Goal: Information Seeking & Learning: Check status

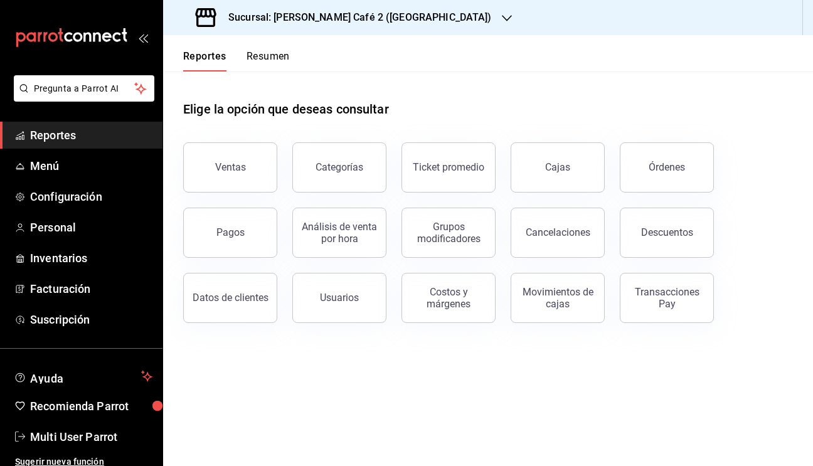
click at [264, 54] on button "Resumen" at bounding box center [267, 60] width 43 height 21
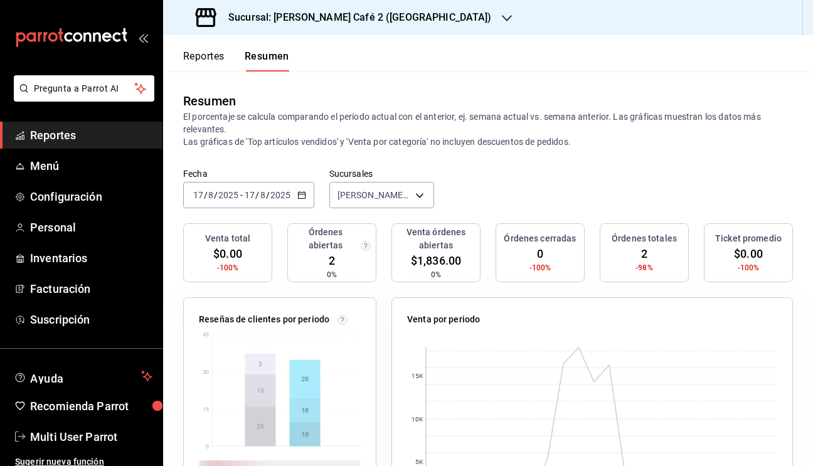
click at [319, 21] on h3 "Sucursal: Rocco Café 2 (CANTABRIA)" at bounding box center [354, 17] width 273 height 15
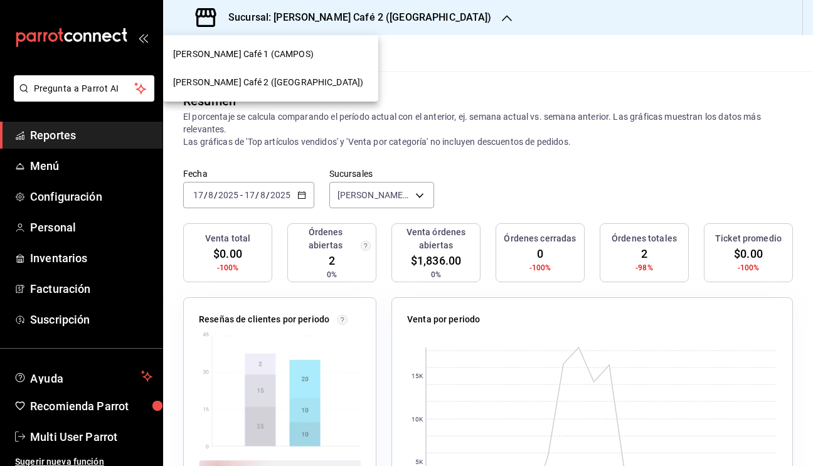
click at [255, 60] on span "Rocco Café 1 (CAMPOS)" at bounding box center [243, 54] width 140 height 13
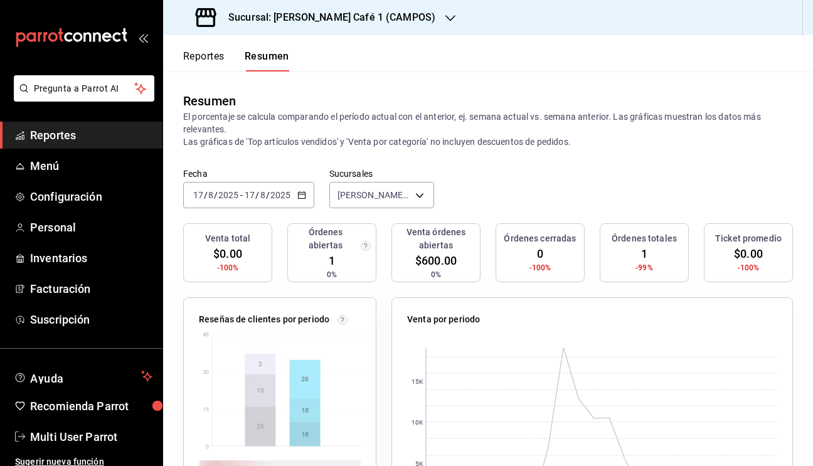
click at [338, 16] on h3 "Sucursal: Rocco Café 1 (CAMPOS)" at bounding box center [326, 17] width 217 height 15
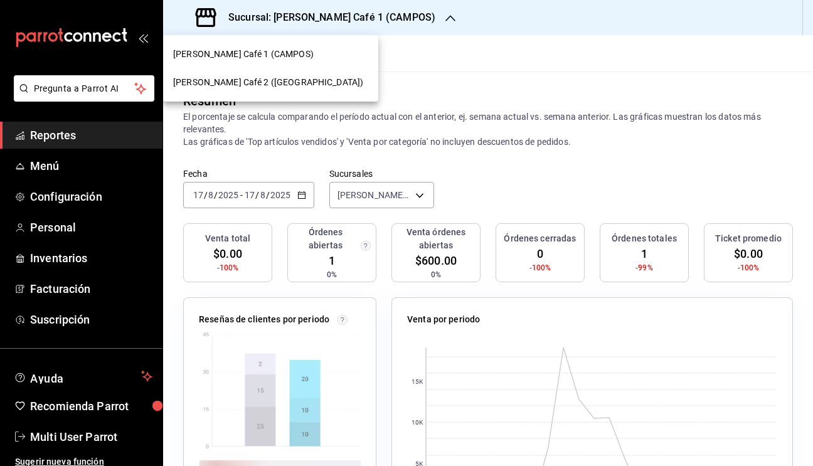
click at [260, 79] on span "Rocco Café 2 (CANTABRIA)" at bounding box center [268, 82] width 190 height 13
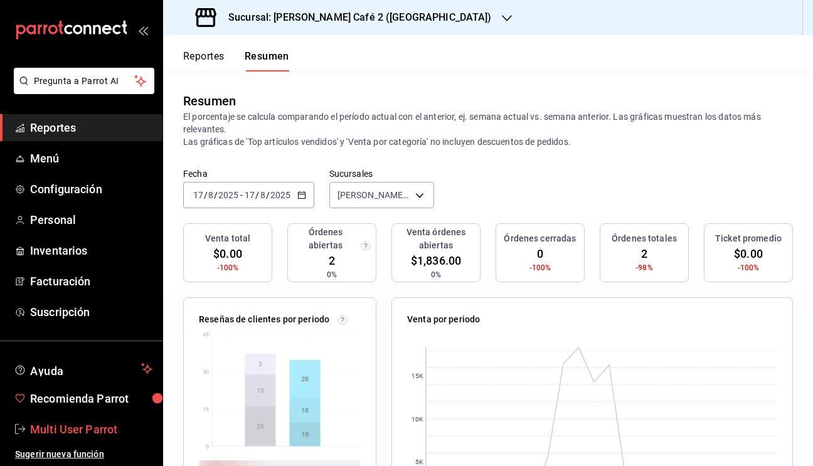
scroll to position [8, 0]
click at [87, 429] on span "Multi User Parrot" at bounding box center [91, 429] width 122 height 17
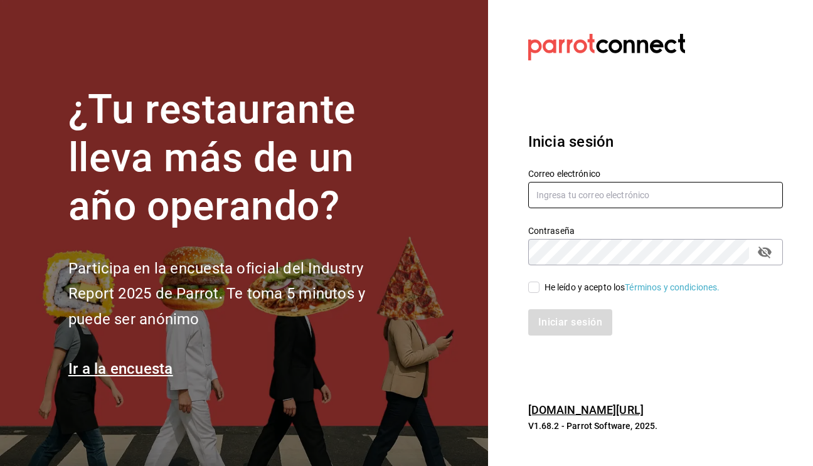
type input "mutliser@chilaquilazzos.com"
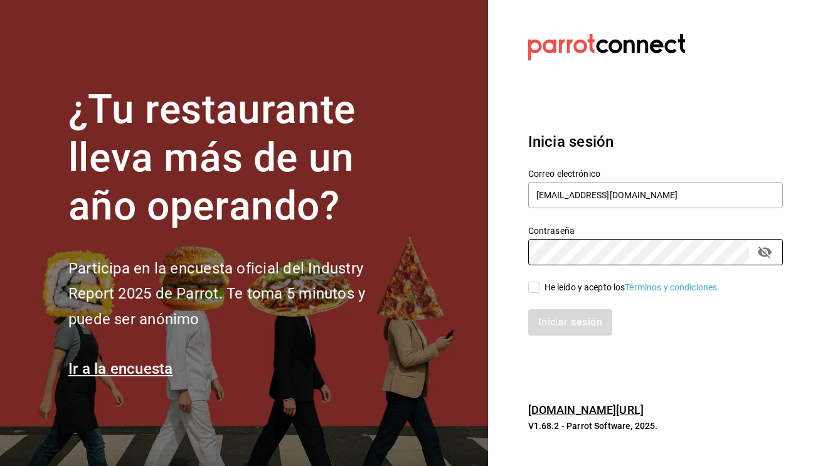
click at [536, 289] on input "He leído y acepto los Términos y condiciones." at bounding box center [533, 287] width 11 height 11
checkbox input "true"
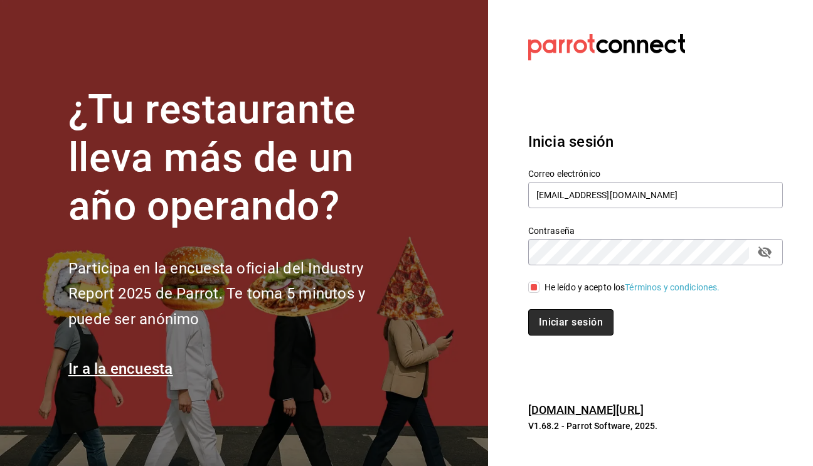
click at [562, 317] on button "Iniciar sesión" at bounding box center [570, 322] width 85 height 26
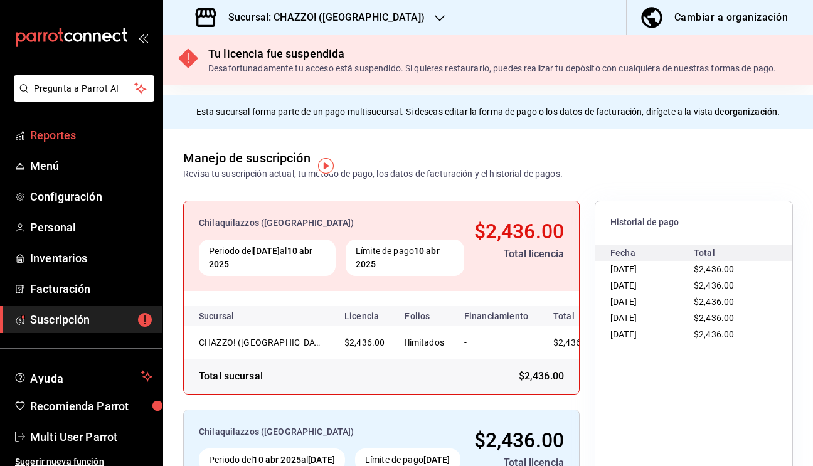
click at [63, 140] on span "Reportes" at bounding box center [91, 135] width 122 height 17
click at [344, 21] on h3 "Sucursal: CHAZZO! (SAN MARCOS)" at bounding box center [321, 17] width 206 height 15
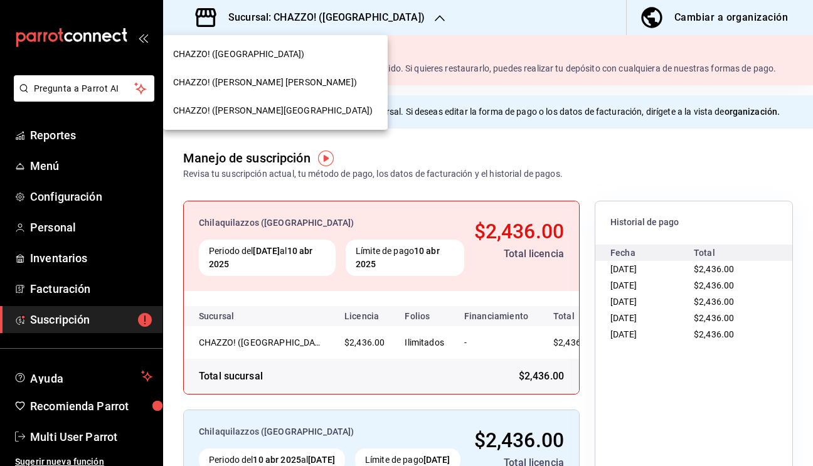
click at [270, 78] on span "CHAZZO! (VICENTE GUERRERO)" at bounding box center [265, 82] width 184 height 13
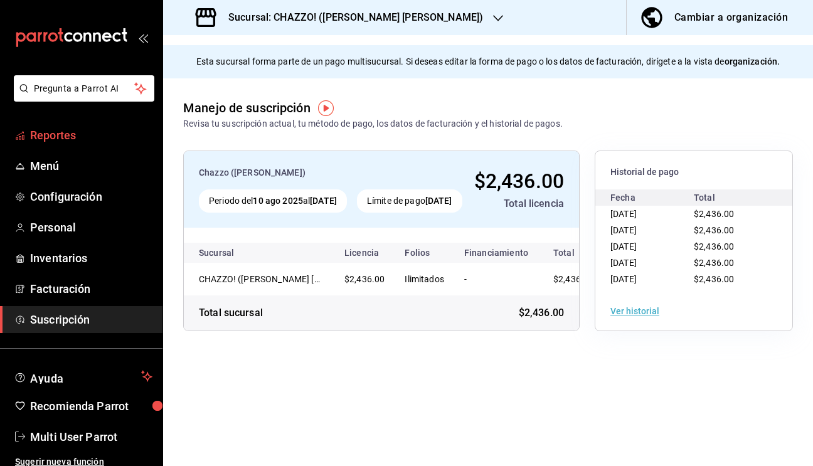
click at [63, 137] on span "Reportes" at bounding box center [91, 135] width 122 height 17
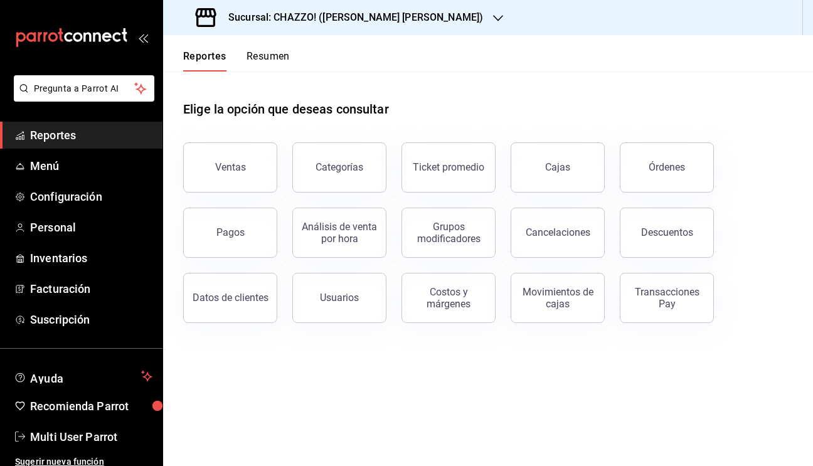
click at [264, 61] on button "Resumen" at bounding box center [267, 60] width 43 height 21
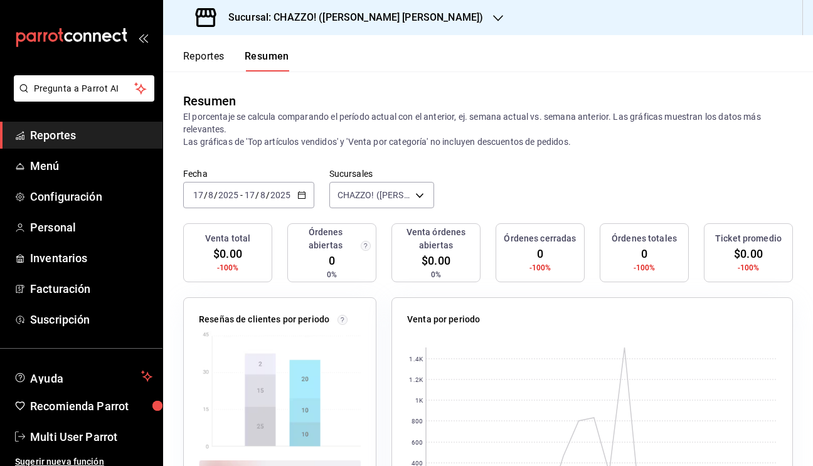
click at [389, 18] on h3 "Sucursal: CHAZZO! ([PERSON_NAME])" at bounding box center [350, 17] width 265 height 15
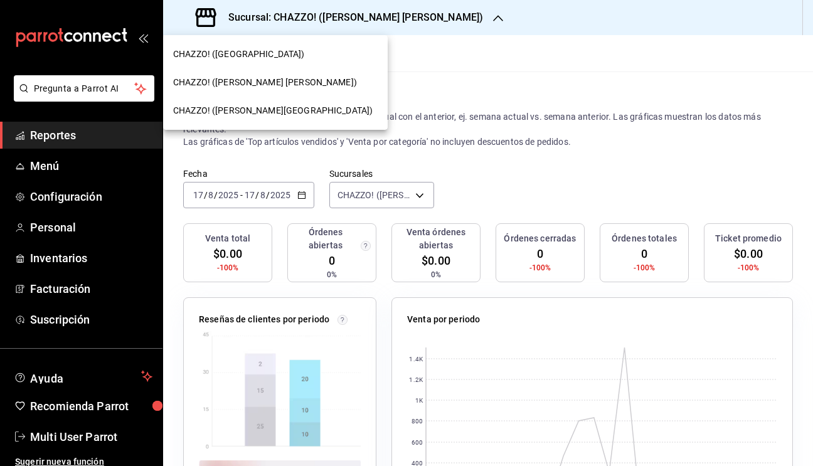
click at [264, 109] on span "CHAZZO! (VALLE DEL SOL)" at bounding box center [272, 110] width 199 height 13
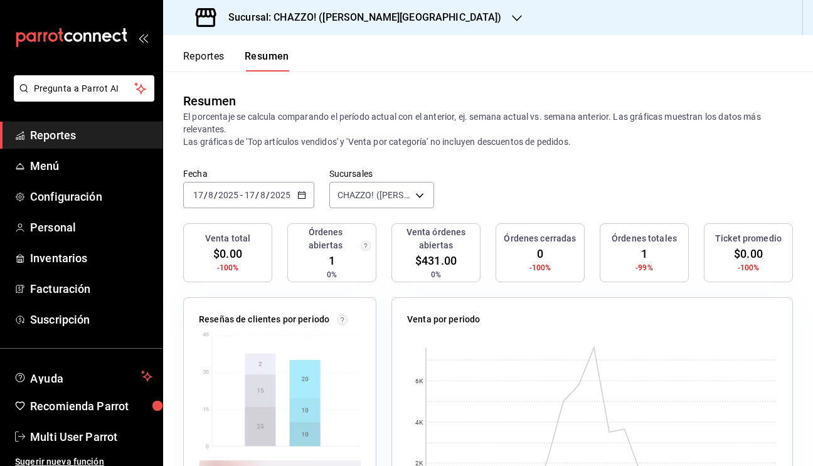
click at [351, 68] on header "Reportes Resumen" at bounding box center [488, 53] width 650 height 36
click at [336, 16] on h3 "Sucursal: CHAZZO! (VALLE DEL SOL)" at bounding box center [359, 17] width 283 height 15
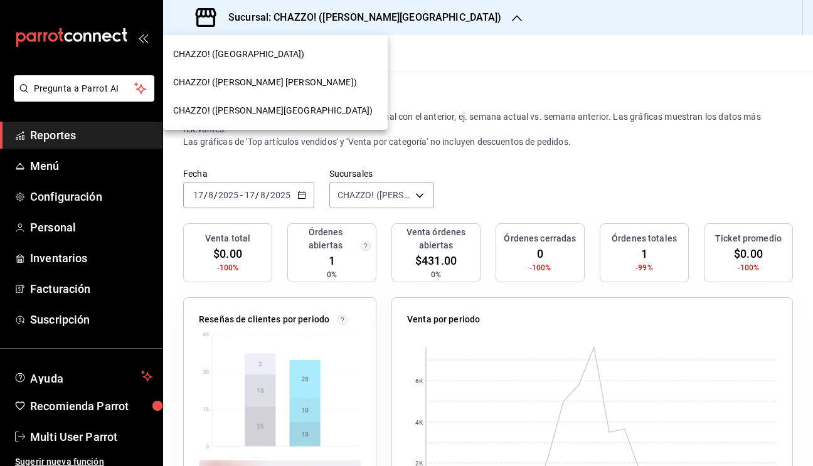
click at [273, 83] on span "CHAZZO! ([PERSON_NAME])" at bounding box center [265, 82] width 184 height 13
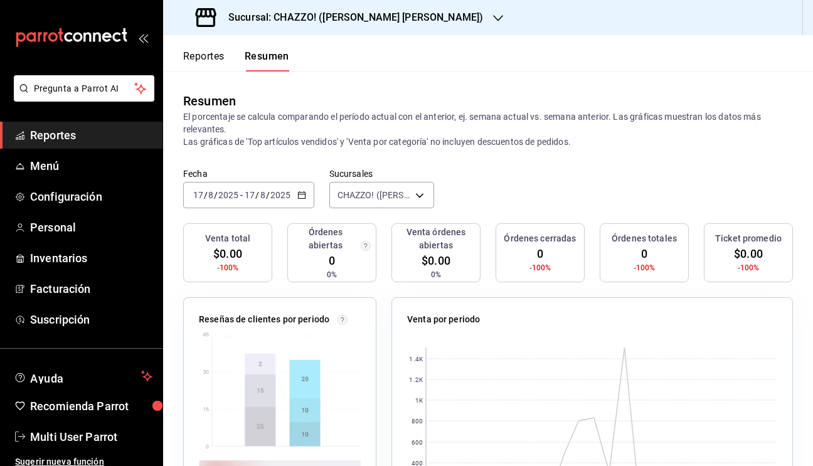
click at [349, 18] on h3 "Sucursal: CHAZZO! (VICENTE GUERRERO)" at bounding box center [350, 17] width 265 height 15
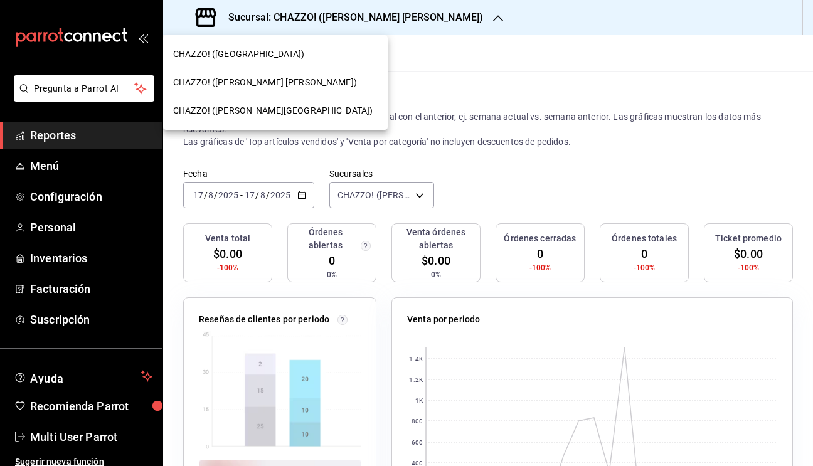
click at [252, 104] on span "CHAZZO! (VALLE DEL SOL)" at bounding box center [272, 110] width 199 height 13
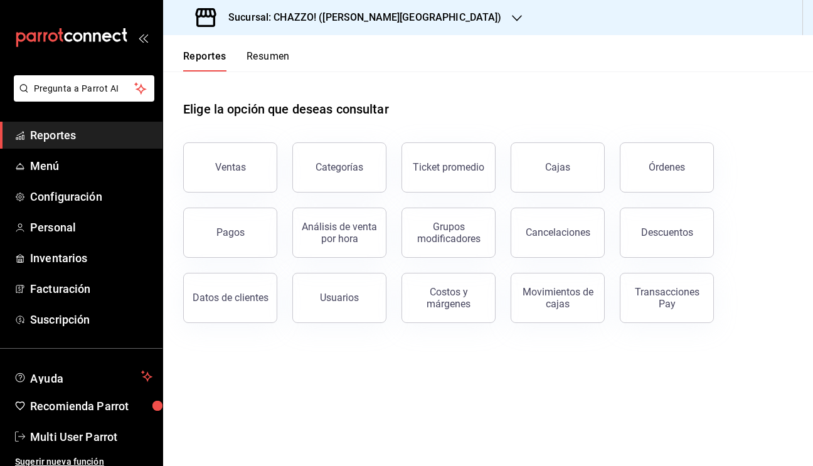
click at [272, 66] on button "Resumen" at bounding box center [267, 60] width 43 height 21
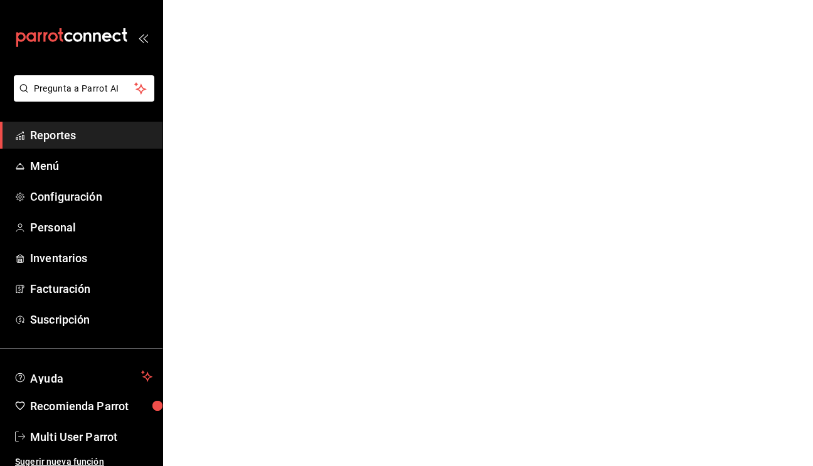
click at [271, 0] on html "Pregunta a Parrot AI Reportes Menú Configuración Personal Inventarios Facturaci…" at bounding box center [406, 0] width 813 height 0
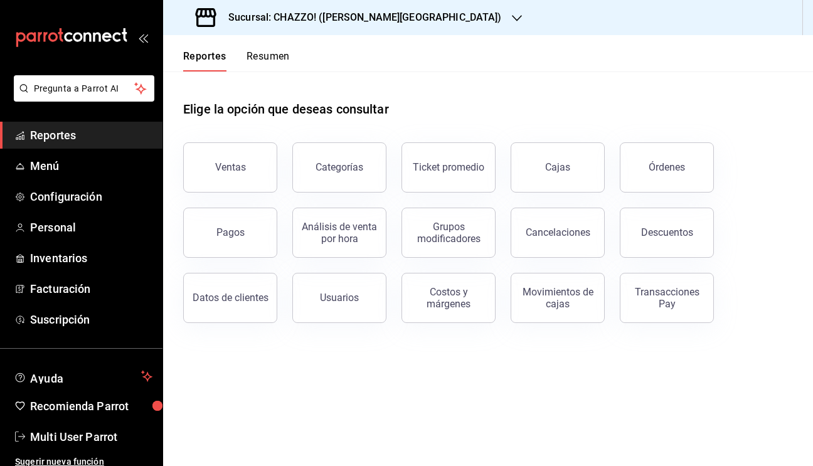
click at [261, 58] on button "Resumen" at bounding box center [267, 60] width 43 height 21
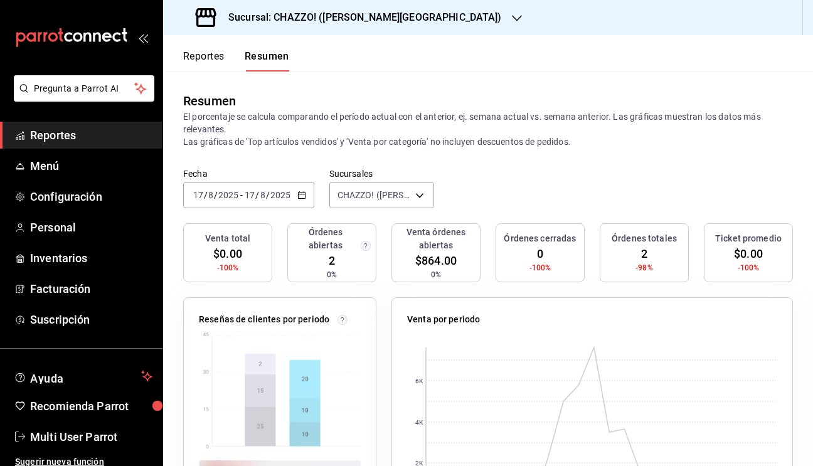
click at [348, 19] on h3 "Sucursal: CHAZZO! (VALLE DEL SOL)" at bounding box center [359, 17] width 283 height 15
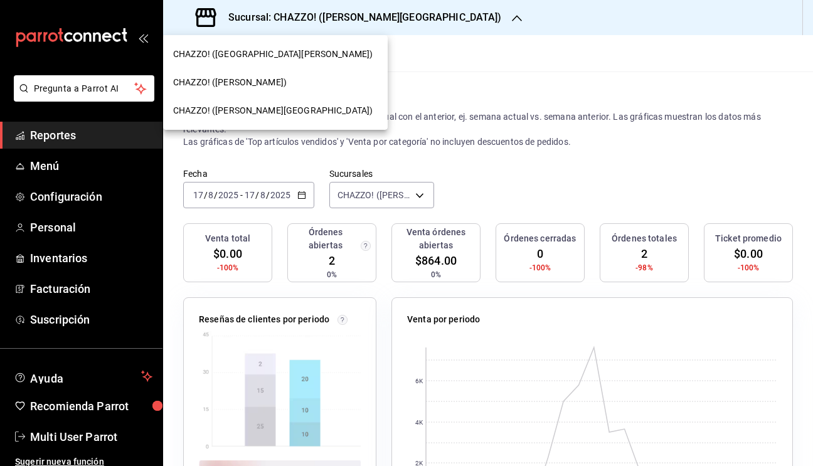
click at [267, 80] on span "CHAZZO! (VICENTE GUERRERO)" at bounding box center [230, 82] width 114 height 13
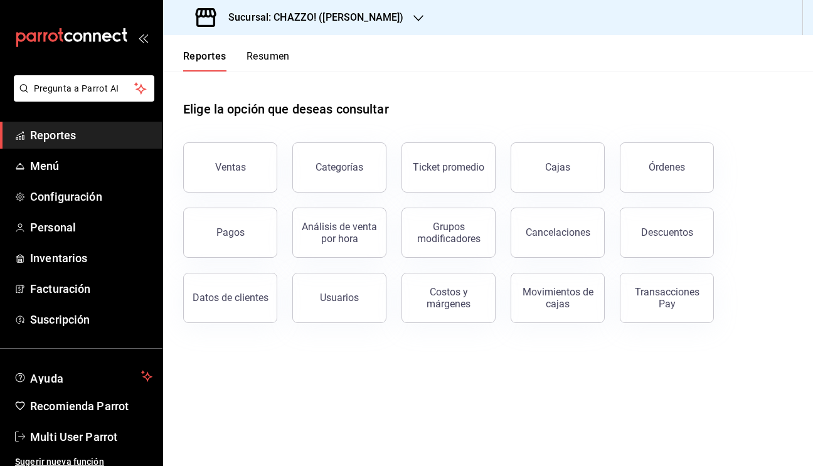
click at [268, 56] on button "Resumen" at bounding box center [267, 60] width 43 height 21
click at [79, 433] on span "Multi User Parrot" at bounding box center [91, 436] width 122 height 17
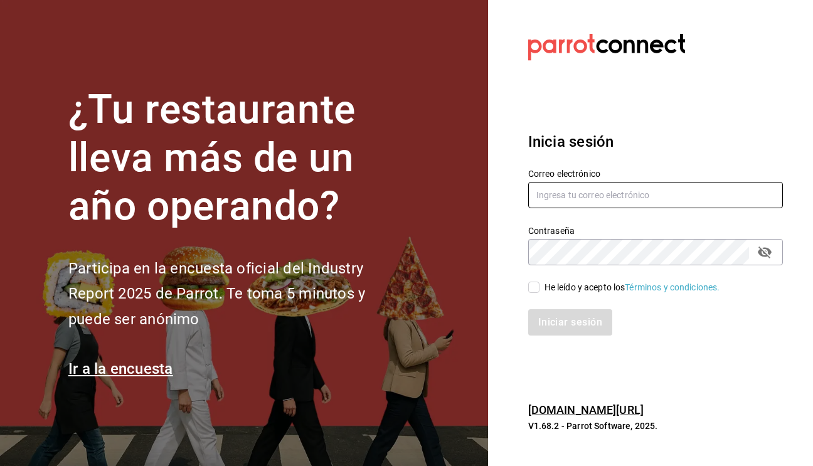
type input "multiuser@rocco.com"
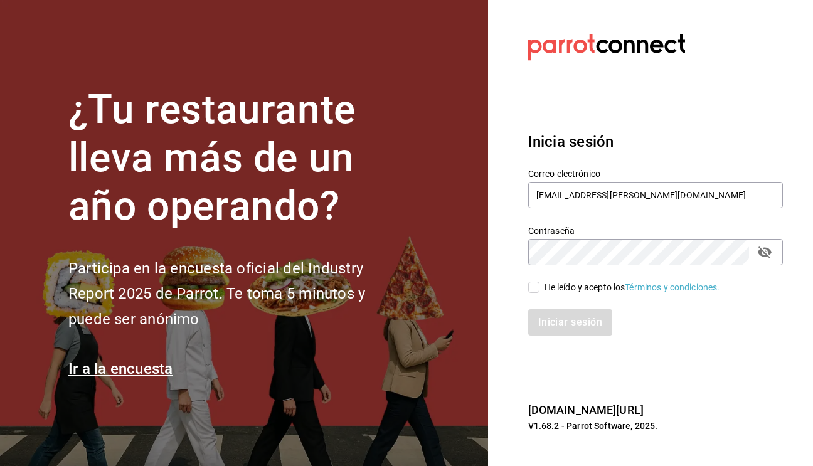
click at [538, 283] on input "He leído y acepto los Términos y condiciones." at bounding box center [533, 287] width 11 height 11
checkbox input "true"
click at [553, 326] on button "Iniciar sesión" at bounding box center [570, 322] width 85 height 26
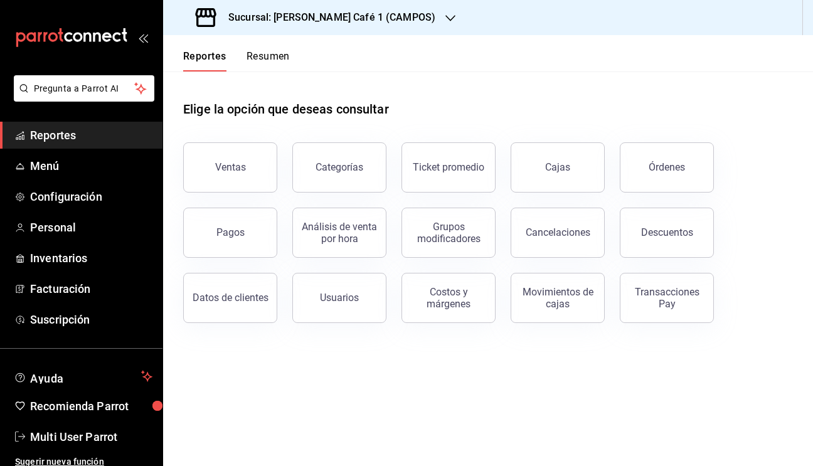
click at [275, 53] on button "Resumen" at bounding box center [267, 60] width 43 height 21
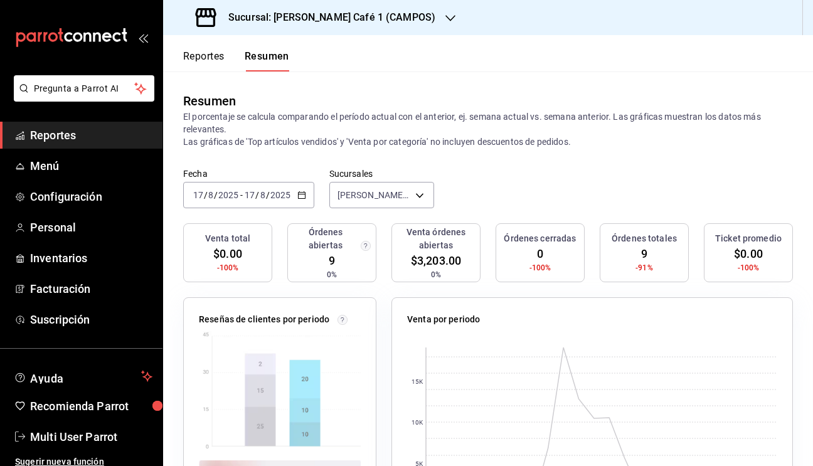
click at [354, 16] on h3 "Sucursal: [PERSON_NAME] Café 1 (CAMPOS)" at bounding box center [326, 17] width 217 height 15
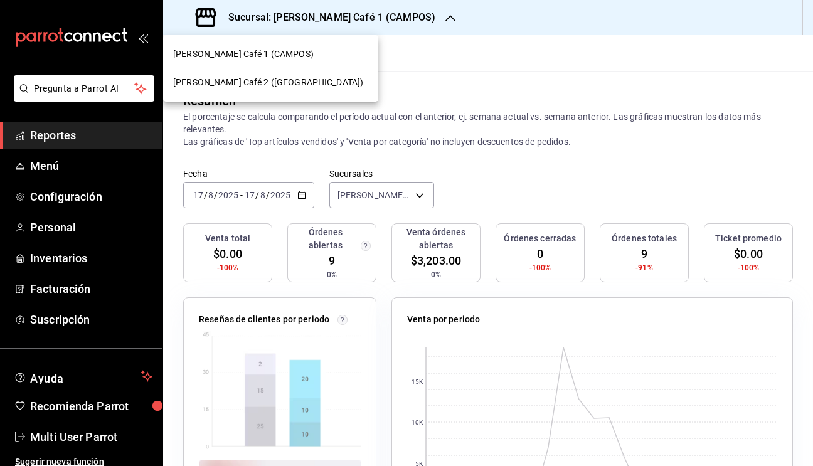
click at [263, 74] on div "[PERSON_NAME] Café 2 ([GEOGRAPHIC_DATA])" at bounding box center [270, 82] width 215 height 28
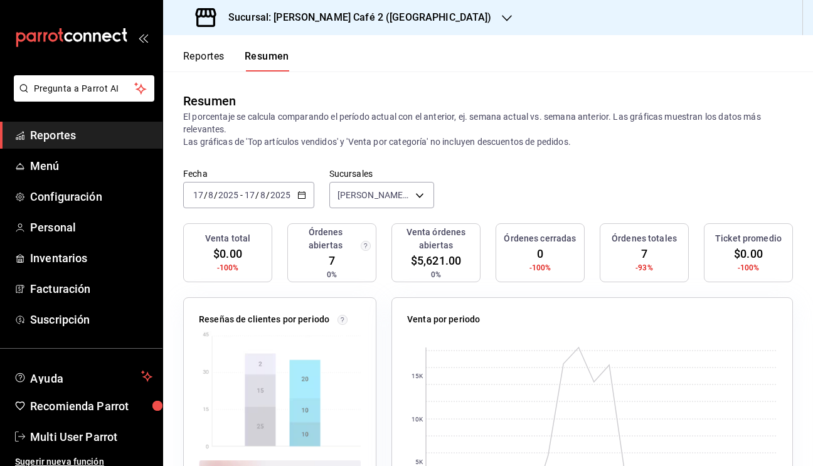
click at [206, 58] on button "Reportes" at bounding box center [203, 60] width 41 height 21
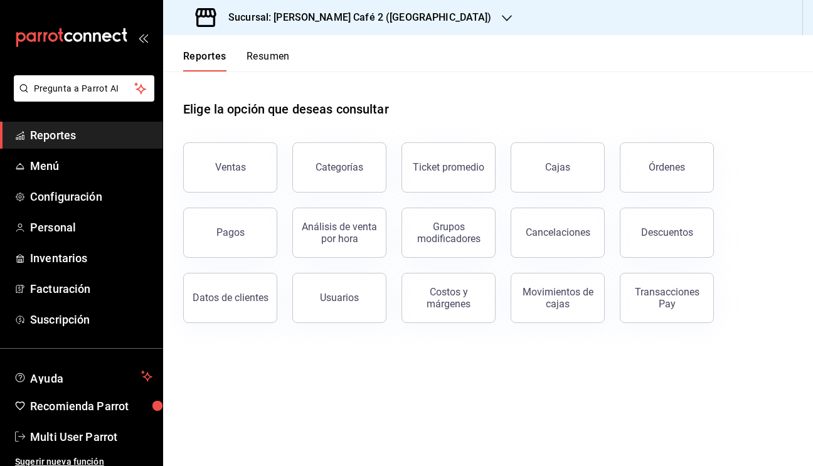
click at [268, 61] on button "Resumen" at bounding box center [267, 60] width 43 height 21
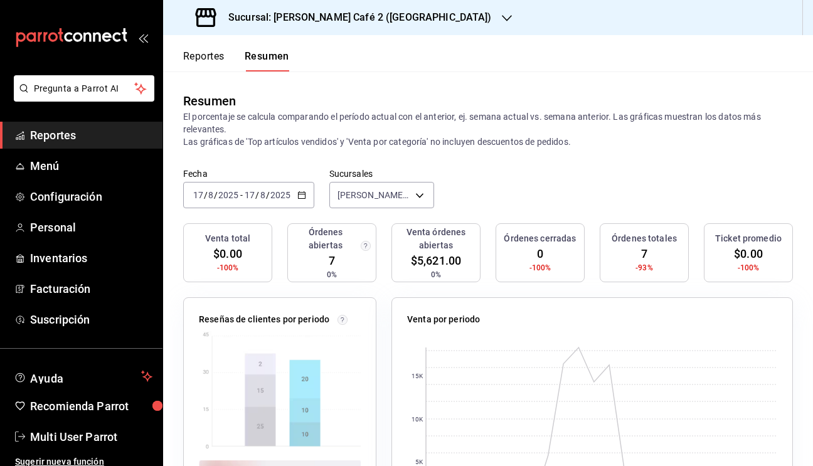
click at [336, 23] on h3 "Sucursal: [PERSON_NAME] Café 2 ([GEOGRAPHIC_DATA])" at bounding box center [354, 17] width 273 height 15
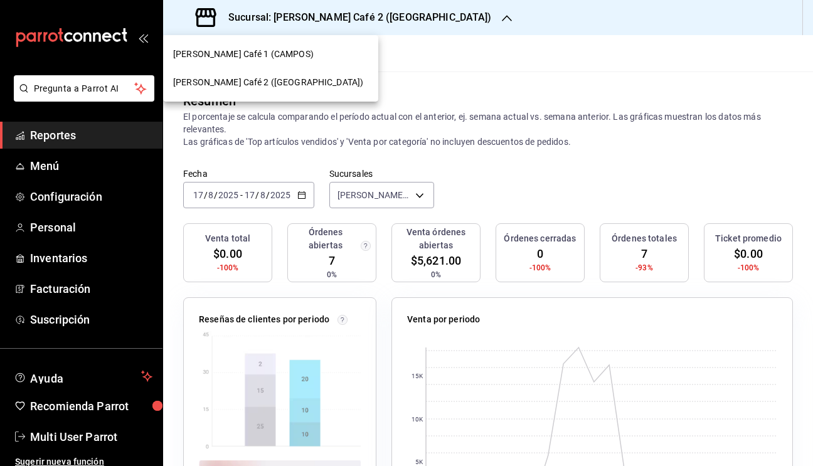
click at [266, 50] on span "[PERSON_NAME] Café 1 (CAMPOS)" at bounding box center [243, 54] width 140 height 13
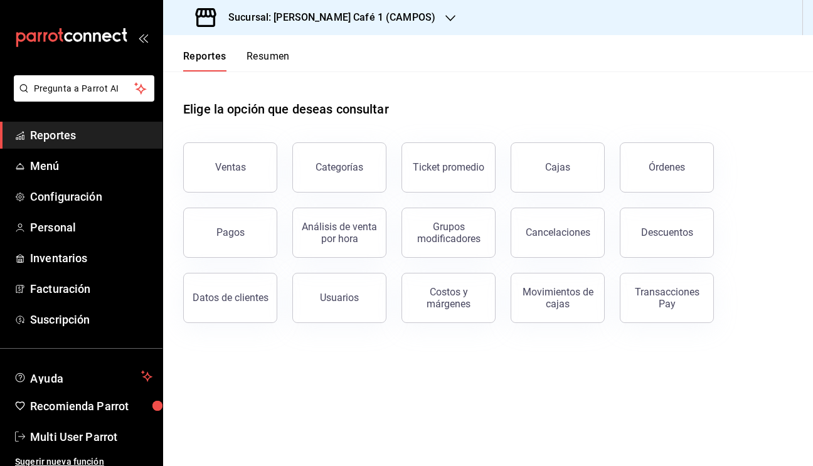
click at [272, 57] on button "Resumen" at bounding box center [267, 60] width 43 height 21
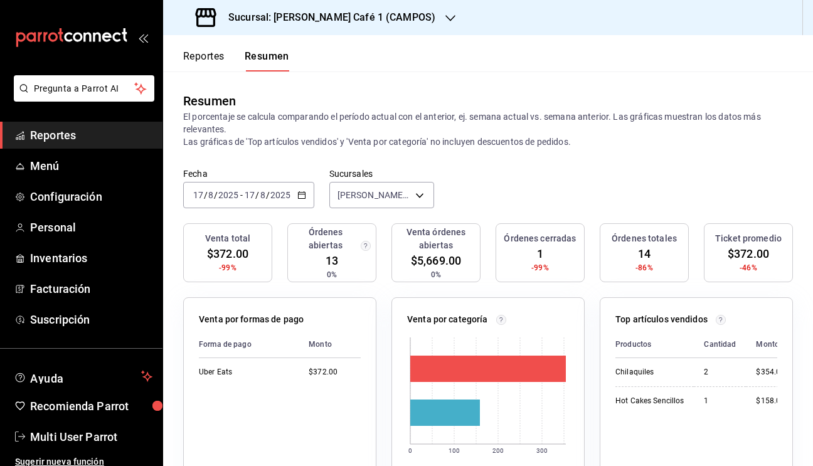
click at [327, 19] on h3 "Sucursal: [PERSON_NAME] Café 1 (CAMPOS)" at bounding box center [326, 17] width 217 height 15
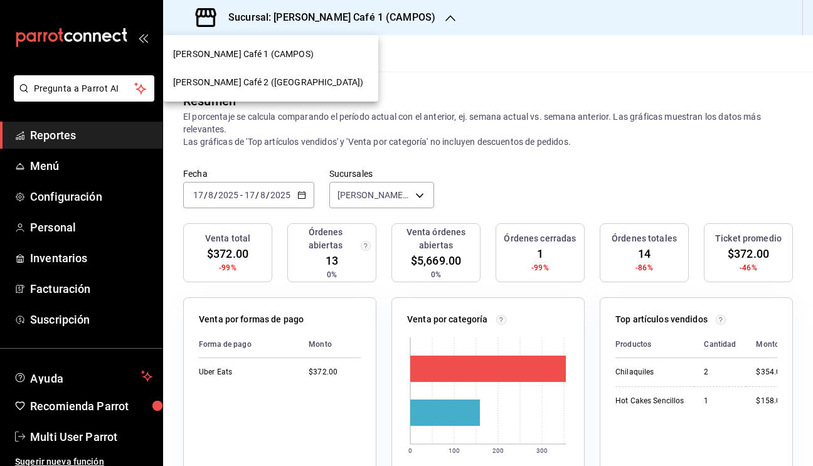
click at [274, 82] on span "[PERSON_NAME] Café 2 ([GEOGRAPHIC_DATA])" at bounding box center [268, 82] width 190 height 13
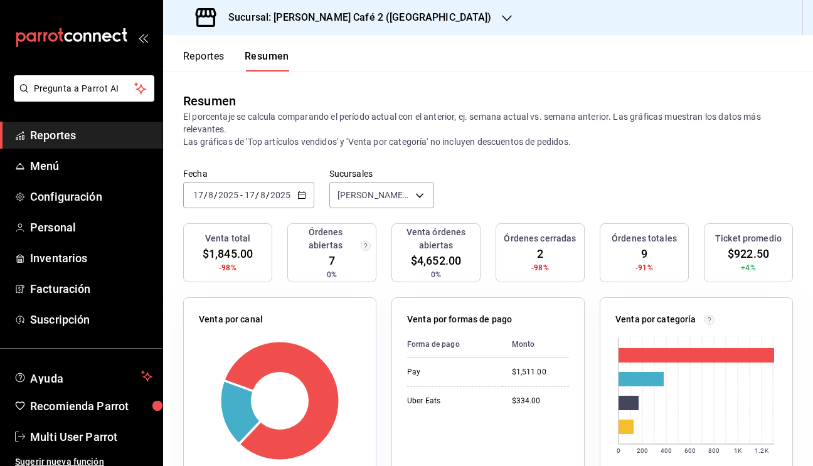
click at [347, 21] on h3 "Sucursal: [PERSON_NAME] Café 2 ([GEOGRAPHIC_DATA])" at bounding box center [354, 17] width 273 height 15
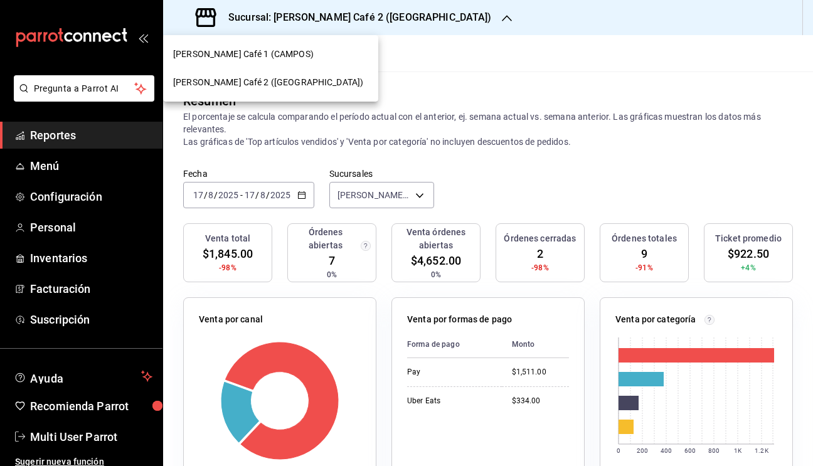
click at [262, 57] on span "[PERSON_NAME] Café 1 (CAMPOS)" at bounding box center [243, 54] width 140 height 13
